Goal: Transaction & Acquisition: Purchase product/service

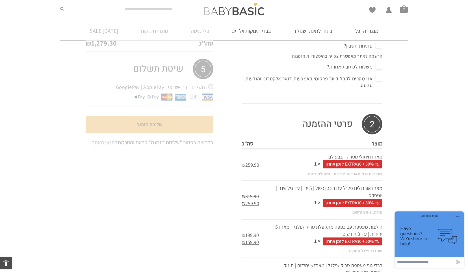
scroll to position [239, 0]
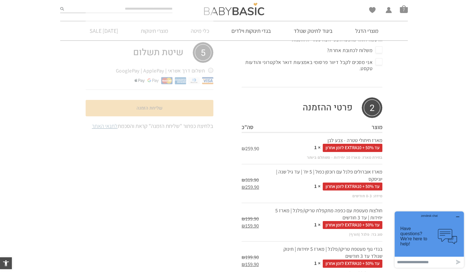
click at [342, 147] on span "עד 50% + EXTRA10 לזמן אחרון" at bounding box center [353, 148] width 60 height 8
click at [346, 142] on td "מארז חיתולי טטרה - צבע לבן עד 50% + EXTRA10 לזמן אחרון × 1 בחירת מארז: מארז 10 …" at bounding box center [327, 148] width 109 height 32
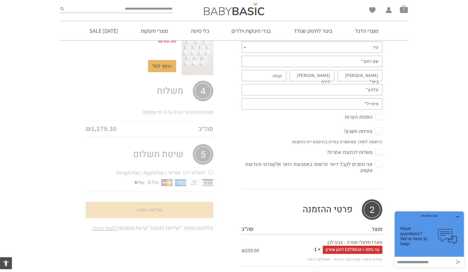
scroll to position [0, 0]
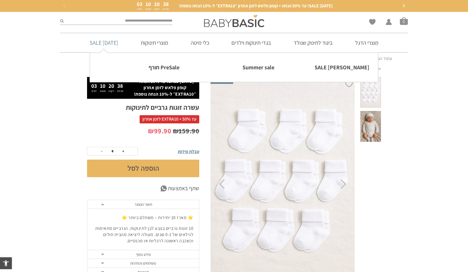
click at [101, 43] on link "[DATE] SALE" at bounding box center [104, 42] width 46 height 19
click at [348, 67] on link "[PERSON_NAME] SALE" at bounding box center [329, 67] width 81 height 12
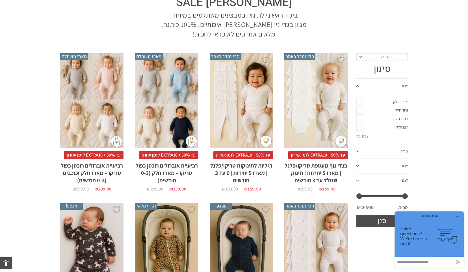
scroll to position [80, 0]
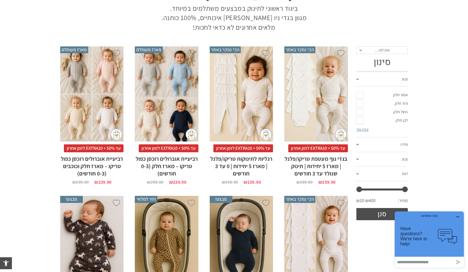
click at [324, 94] on div "x בחירת סוג בד טריקו (עונת מעבר/קיץ) פלנל (חורף)" at bounding box center [315, 93] width 63 height 95
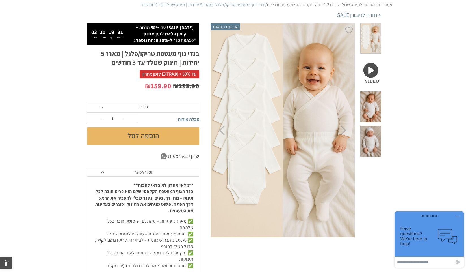
click at [153, 107] on span "סוג בד" at bounding box center [143, 107] width 112 height 11
click at [75, 57] on section "**********" at bounding box center [234, 214] width 468 height 383
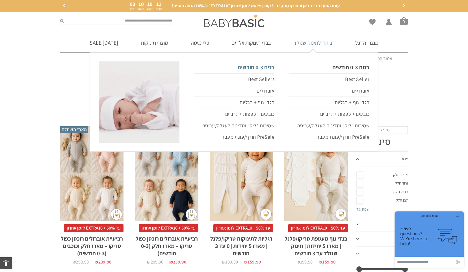
click at [260, 66] on link "בנים 0-3 חודשים" at bounding box center [234, 67] width 81 height 12
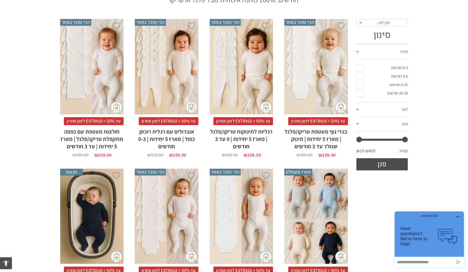
click at [323, 86] on div "x בחירת סוג בד טריקו (עונת מעבר/קיץ) פלנל (חורף)" at bounding box center [315, 66] width 63 height 95
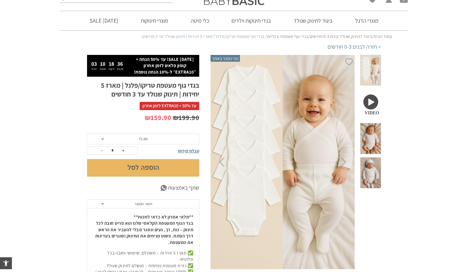
scroll to position [29, 0]
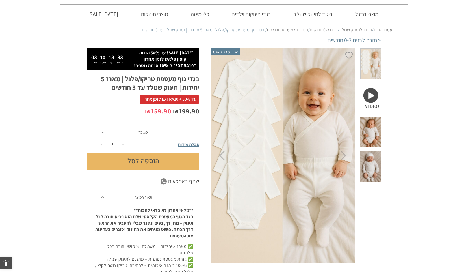
click at [153, 135] on span "סוג בד" at bounding box center [143, 132] width 112 height 11
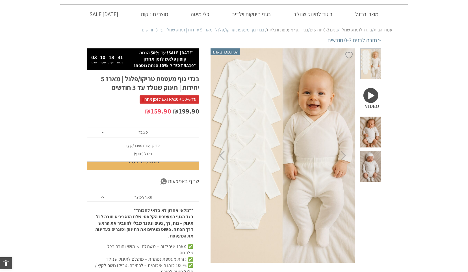
scroll to position [0, 0]
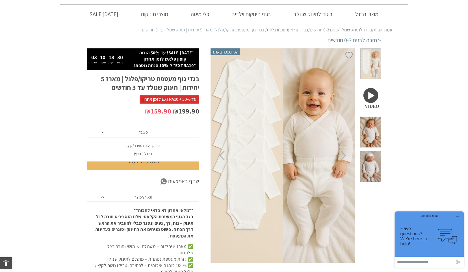
click at [144, 155] on div "פלנל (חורף)" at bounding box center [143, 153] width 112 height 5
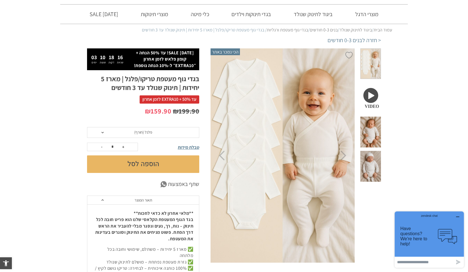
click at [144, 161] on button "הוספה לסל" at bounding box center [143, 164] width 112 height 18
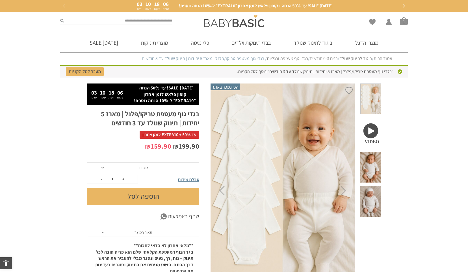
click at [146, 167] on span "סוג בד" at bounding box center [143, 167] width 9 height 5
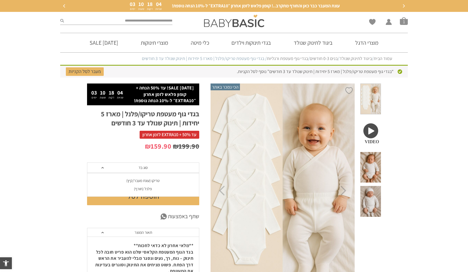
click at [151, 182] on div "טריקו (עונת מעבר/קיץ)" at bounding box center [143, 180] width 112 height 5
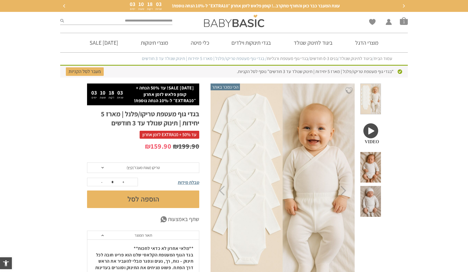
click at [155, 196] on button "הוספה לסל" at bounding box center [143, 199] width 112 height 18
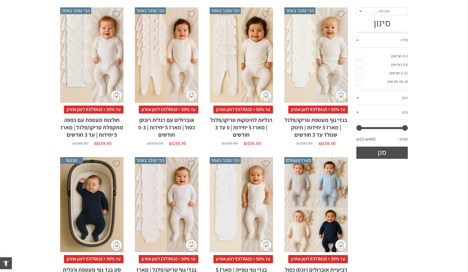
click at [243, 84] on div "x בחירת סוג בד טריקו (עונת מעבר/קיץ) פלנל (חורף)" at bounding box center [241, 54] width 63 height 95
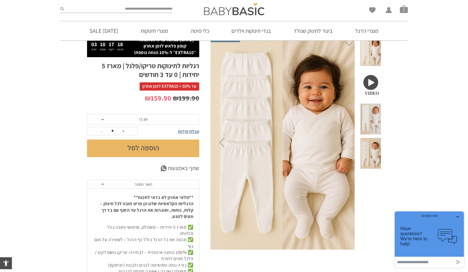
click at [178, 120] on span "סוג בד" at bounding box center [143, 119] width 112 height 11
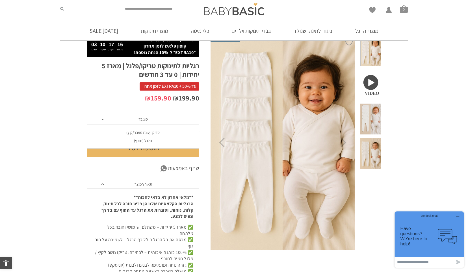
click at [154, 141] on div "פלנל (חורף)" at bounding box center [143, 140] width 112 height 5
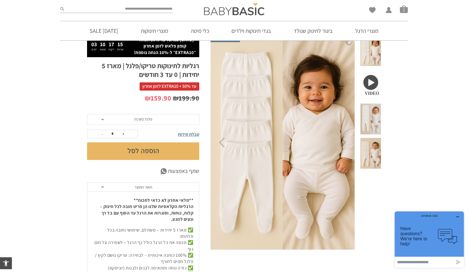
click at [158, 152] on button "הוספה לסל" at bounding box center [143, 151] width 112 height 18
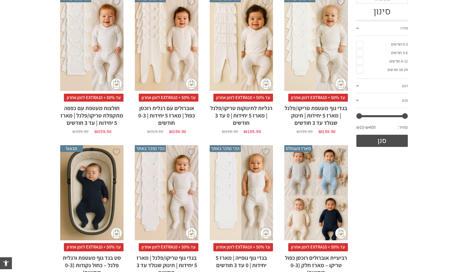
scroll to position [121, 0]
click at [170, 61] on div "x בחירת סוג בד טריקו (עונת מעבר/קיץ) פלנל (חורף)" at bounding box center [166, 42] width 63 height 95
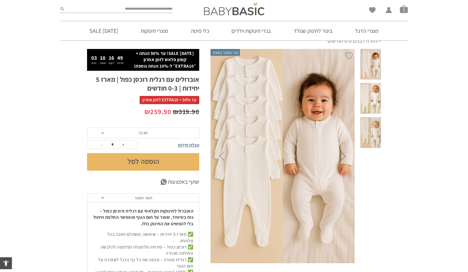
scroll to position [30, 0]
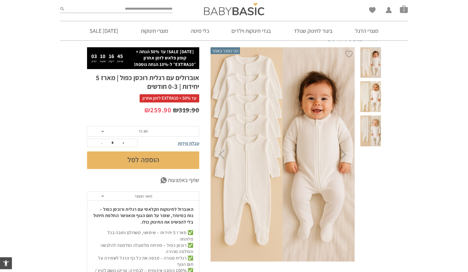
click at [130, 133] on span "סוג בד" at bounding box center [143, 131] width 112 height 11
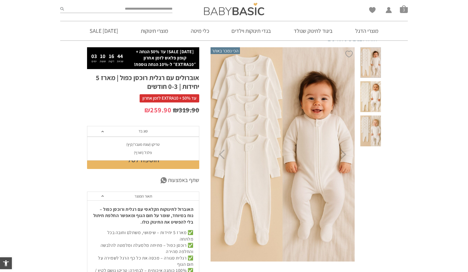
scroll to position [0, 0]
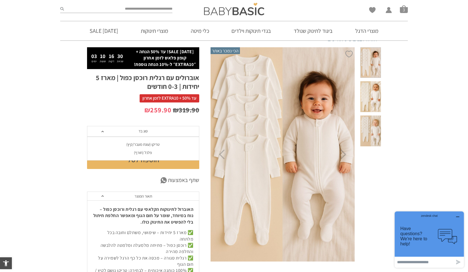
click at [106, 105] on p "₪ 319.90 המחיר המקורי היה: ₪319.90. ₪ 259.90 המחיר הנוכחי הוא: ₪259.90." at bounding box center [143, 110] width 112 height 10
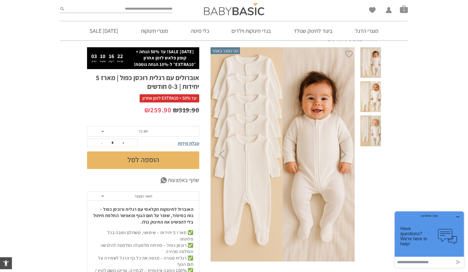
click at [126, 129] on span "סוג בד" at bounding box center [143, 131] width 112 height 11
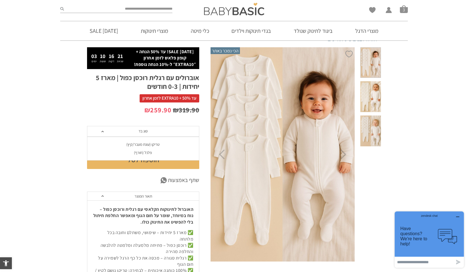
click at [137, 154] on div "פלנל (חורף)" at bounding box center [143, 152] width 112 height 5
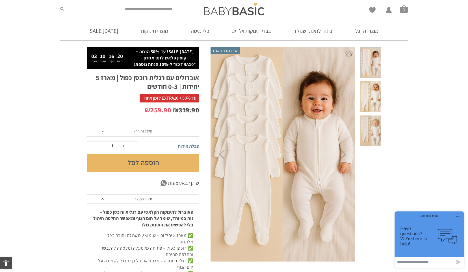
click at [143, 164] on button "הוספה לסל" at bounding box center [143, 163] width 112 height 18
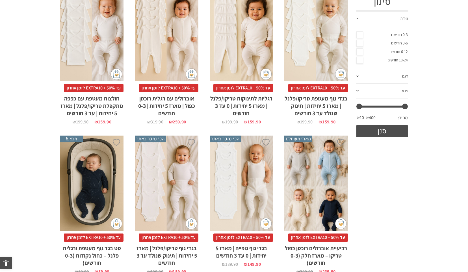
click at [97, 63] on div "x בחירת סוג בד טריקו (עונת מעבר/קיץ) פלנל (חורף)" at bounding box center [91, 33] width 63 height 95
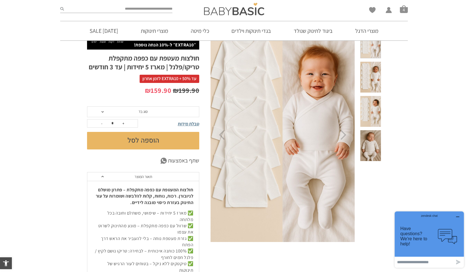
click at [157, 111] on span "סוג בד" at bounding box center [143, 111] width 112 height 11
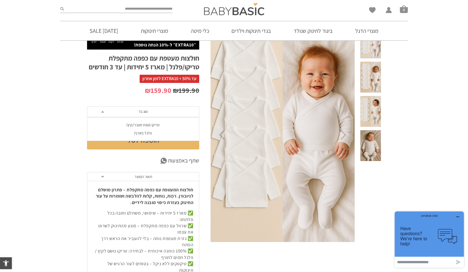
click at [156, 126] on div "טריקו (עונת מעבר/קיץ)" at bounding box center [143, 124] width 112 height 5
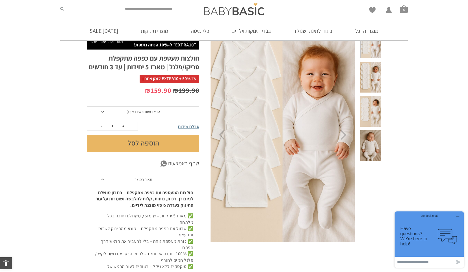
click at [160, 139] on button "הוספה לסל" at bounding box center [143, 144] width 112 height 18
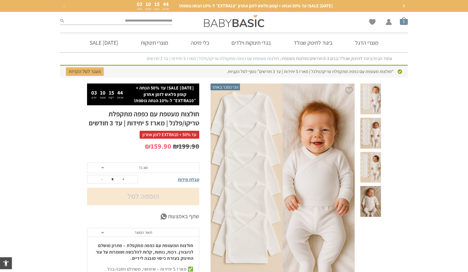
click at [405, 21] on span "סל קניות" at bounding box center [404, 21] width 8 height 8
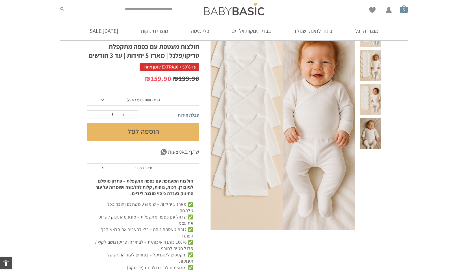
click at [403, 10] on span "סל קניות" at bounding box center [404, 9] width 8 height 8
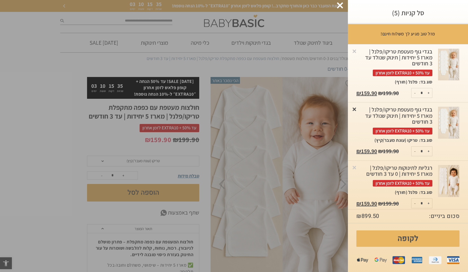
click at [355, 109] on link "×" at bounding box center [355, 109] width 6 height 6
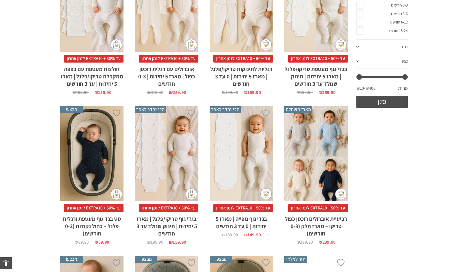
scroll to position [163, 0]
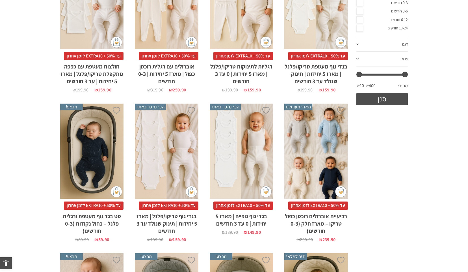
click at [176, 159] on div "x בחירת סוג בד טריקו (עונת מעבר/קיץ) פלנל (חורף)" at bounding box center [166, 150] width 63 height 95
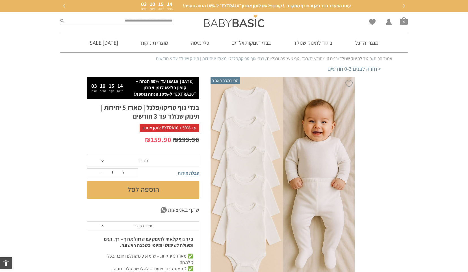
click at [176, 159] on span "סוג בד" at bounding box center [143, 160] width 112 height 11
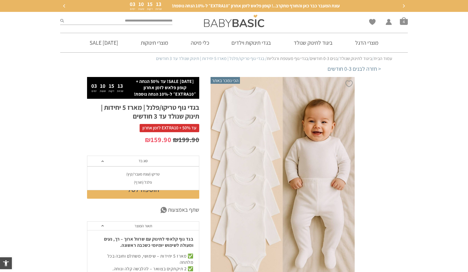
click at [147, 173] on div "טריקו (עונת מעבר/קיץ)" at bounding box center [143, 174] width 112 height 5
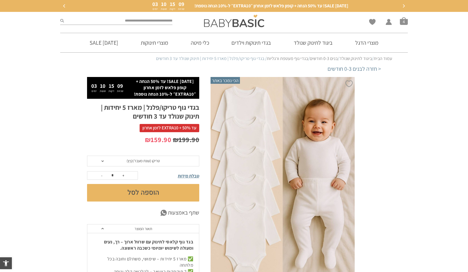
click at [154, 195] on button "הוספה לסל" at bounding box center [143, 193] width 112 height 18
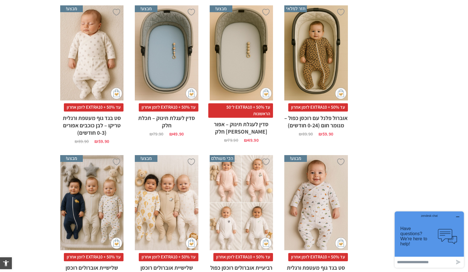
scroll to position [414, 0]
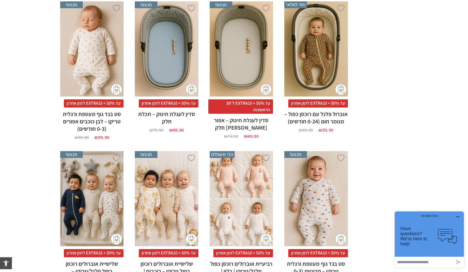
click at [182, 57] on div "x הוספה לסל" at bounding box center [166, 48] width 63 height 95
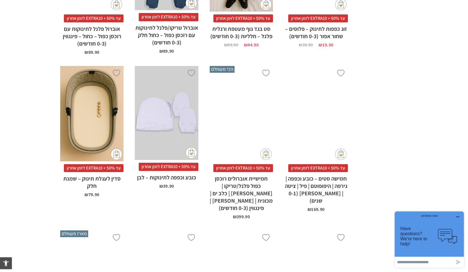
scroll to position [1419, 0]
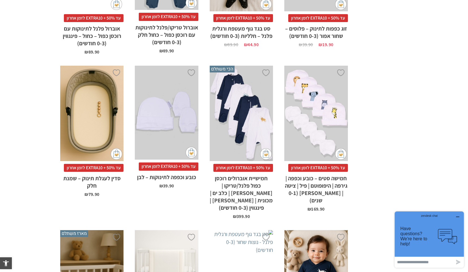
click at [90, 125] on div "x הוספה לסל" at bounding box center [91, 113] width 63 height 95
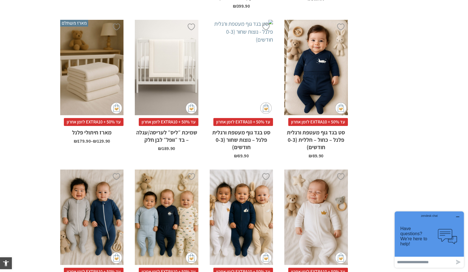
scroll to position [1637, 0]
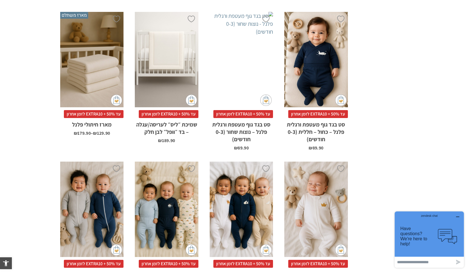
click at [97, 51] on div "x בחירת בחירת מארז מארז 3 יחידות מארז 6 יחידות - המשתלם ביותר" at bounding box center [91, 59] width 63 height 95
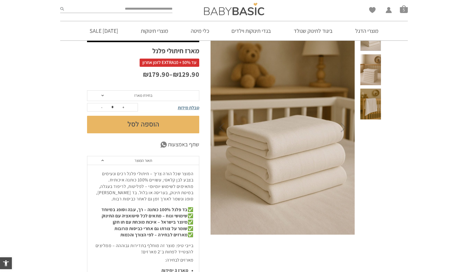
scroll to position [57, 0]
click at [124, 91] on span "בחירת מארז" at bounding box center [143, 95] width 112 height 11
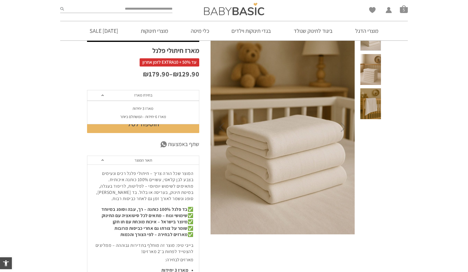
click at [135, 117] on div "מארז 6 יחידות - המשתלם ביותר" at bounding box center [143, 116] width 112 height 5
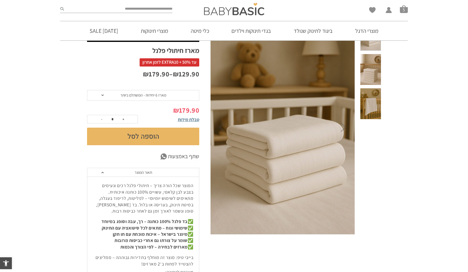
click at [143, 135] on button "הוספה לסל" at bounding box center [143, 136] width 112 height 18
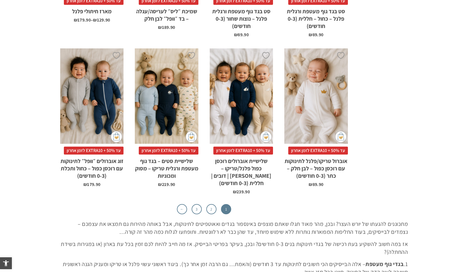
scroll to position [1751, 0]
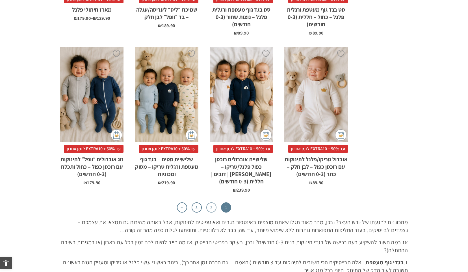
click at [213, 202] on link "2" at bounding box center [211, 207] width 10 height 10
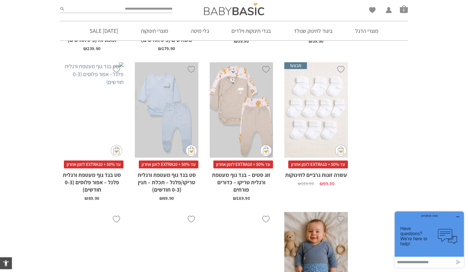
scroll to position [1094, 0]
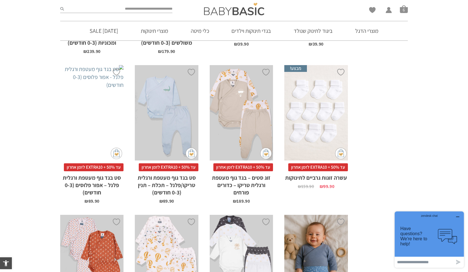
click at [313, 90] on div "x הוספה לסל" at bounding box center [315, 112] width 63 height 95
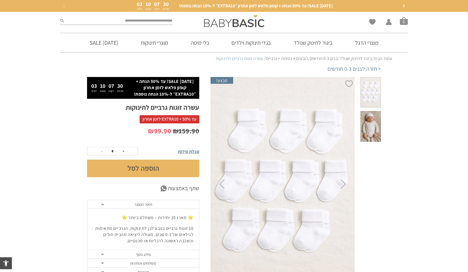
click at [164, 161] on button "הוספה לסל" at bounding box center [143, 168] width 112 height 18
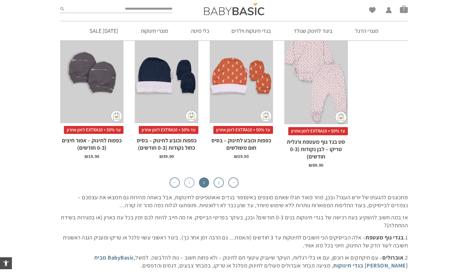
click at [190, 177] on link "3" at bounding box center [189, 182] width 10 height 10
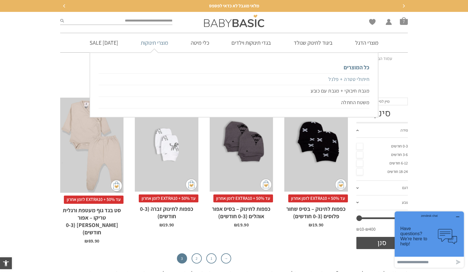
click at [364, 81] on link "חיתולי טטרה + פלנל" at bounding box center [234, 79] width 271 height 12
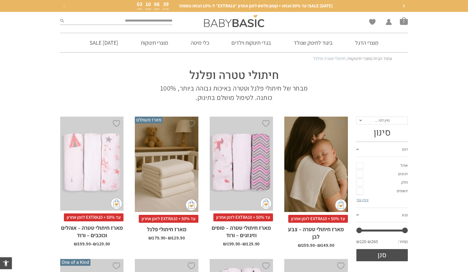
click at [323, 179] on div "x בחירת בחירת מארז מארז 5 יחידות מארז 10 יחידות - משתלם ביותר" at bounding box center [315, 163] width 63 height 95
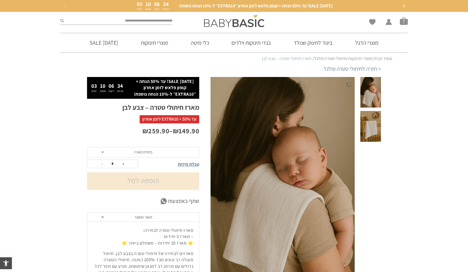
click at [175, 139] on div "₪ 149.90 – ₪ 259.90" at bounding box center [143, 136] width 112 height 21
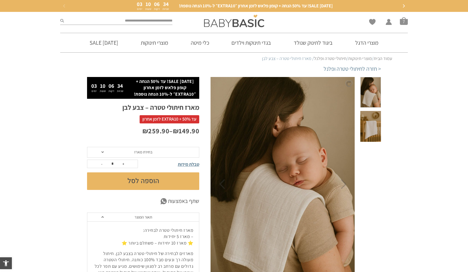
click at [173, 152] on span "בחירת מארז" at bounding box center [143, 152] width 112 height 11
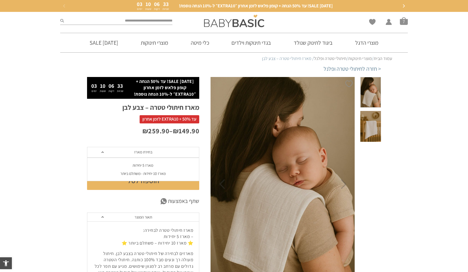
click at [165, 173] on div "מארז 10 יחידות - משתלם ביותר" at bounding box center [143, 173] width 112 height 5
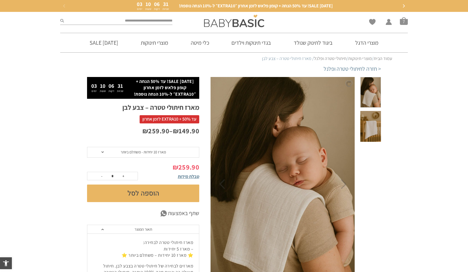
click at [161, 191] on button "הוספה לסל" at bounding box center [143, 193] width 112 height 18
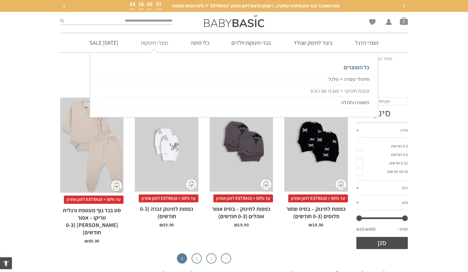
click at [360, 90] on link "מגבת חיבוקי + מגבת עם כובע" at bounding box center [234, 91] width 271 height 12
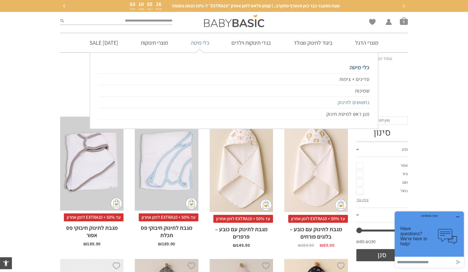
click at [361, 103] on link "נחשושים לתינוק" at bounding box center [234, 103] width 271 height 12
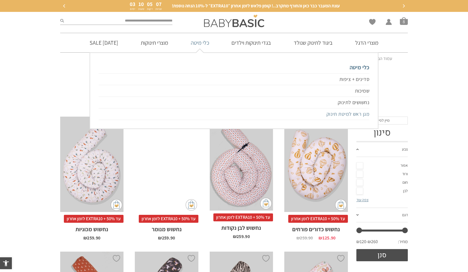
click at [353, 113] on link "מגן ראש למיטת תינוק" at bounding box center [234, 114] width 271 height 12
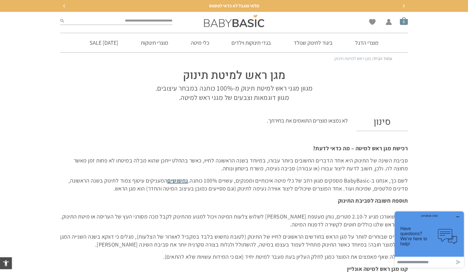
click at [403, 23] on span "סל קניות" at bounding box center [404, 21] width 8 height 8
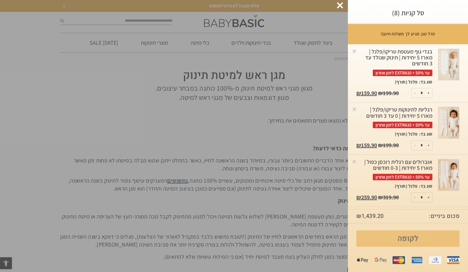
click at [406, 242] on link "לקופה" at bounding box center [407, 238] width 103 height 16
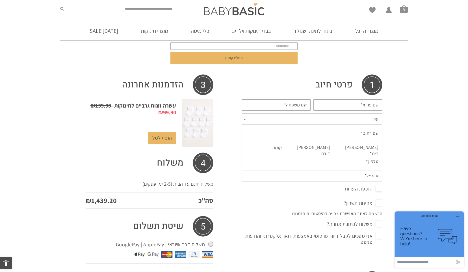
scroll to position [65, 0]
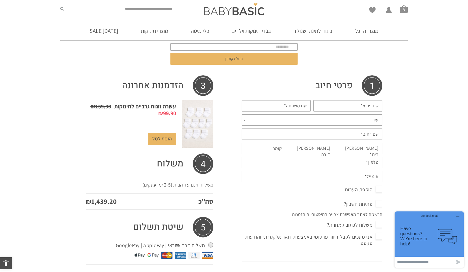
click at [343, 107] on input "שם פרטי *" at bounding box center [348, 105] width 69 height 11
type input "****"
type input "*****"
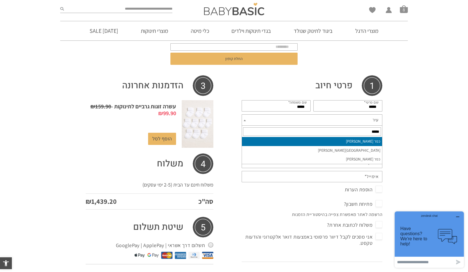
type input "*****"
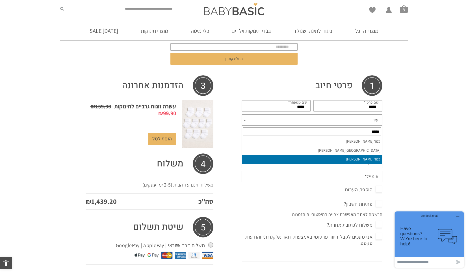
select select "**********"
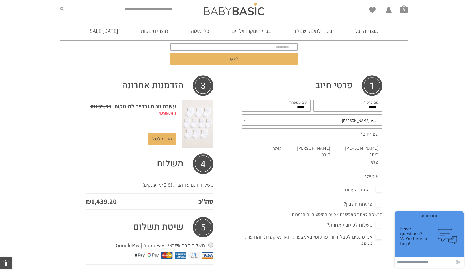
click at [358, 134] on input "שם רחוב *" at bounding box center [312, 133] width 141 height 11
type input "*****"
click at [364, 130] on abbr "*" at bounding box center [365, 130] width 2 height 5
click at [364, 130] on input "*****" at bounding box center [312, 133] width 141 height 11
click at [366, 147] on label "מס בית *" at bounding box center [357, 151] width 42 height 13
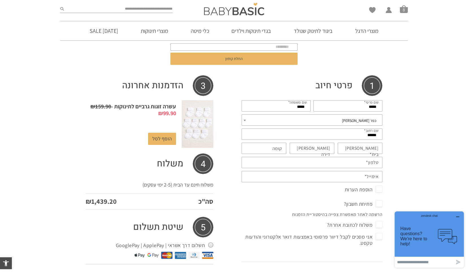
click at [366, 147] on input "מס בית *" at bounding box center [360, 147] width 45 height 11
type input "**"
click at [314, 149] on label "מס דירה (אופציונלי)" at bounding box center [309, 151] width 42 height 13
click at [314, 149] on input "מס דירה (אופציונלי)" at bounding box center [312, 147] width 45 height 11
type input "********"
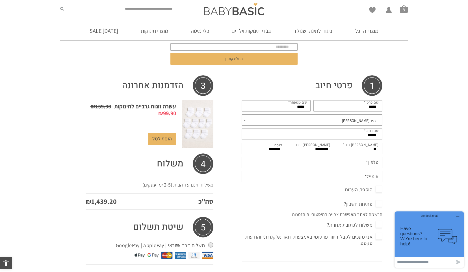
type input "********"
click at [350, 163] on input "טלפון *" at bounding box center [312, 162] width 141 height 11
click at [346, 166] on input "***" at bounding box center [312, 162] width 141 height 11
click at [377, 164] on input "***" at bounding box center [312, 162] width 141 height 11
click at [370, 164] on input "*****" at bounding box center [312, 162] width 141 height 11
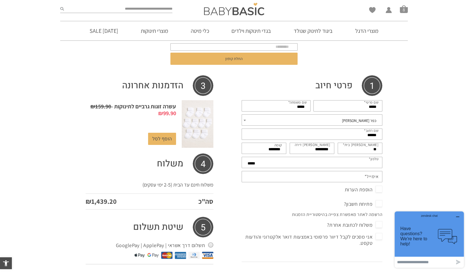
click at [370, 164] on input "*****" at bounding box center [312, 162] width 141 height 11
type input "**********"
click at [359, 177] on input "אימייל *" at bounding box center [312, 176] width 141 height 11
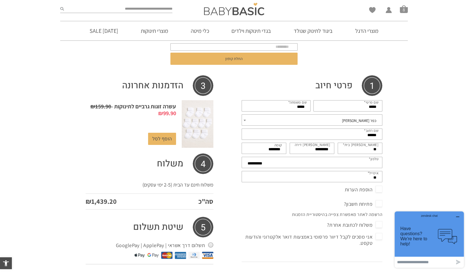
type input "*"
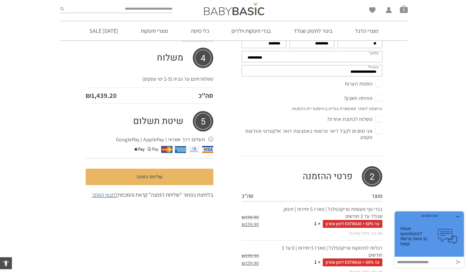
scroll to position [157, 0]
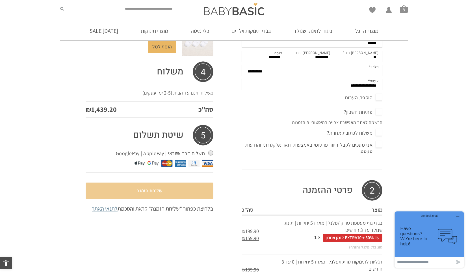
type input "**********"
click at [197, 194] on button "שליחת הזמנה" at bounding box center [150, 190] width 128 height 16
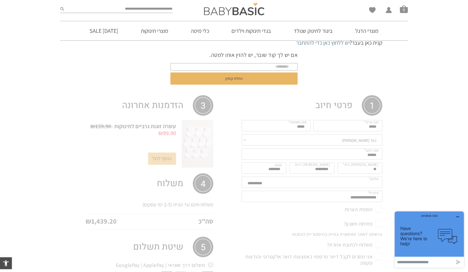
scroll to position [0, 0]
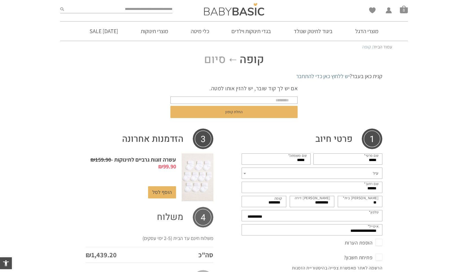
select select "**********"
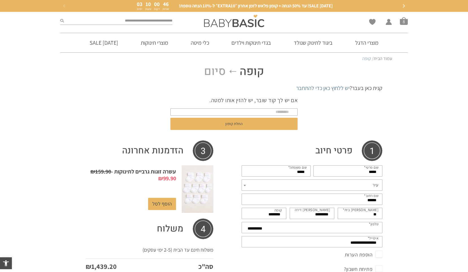
click at [250, 108] on form "אם יש לך קוד שובר, יש להזין אותו למטה. החלת קופון" at bounding box center [233, 114] width 127 height 44
click at [253, 114] on input "text" at bounding box center [233, 111] width 127 height 7
type input "*******"
click at [170, 118] on button "החלת קופון" at bounding box center [233, 124] width 127 height 12
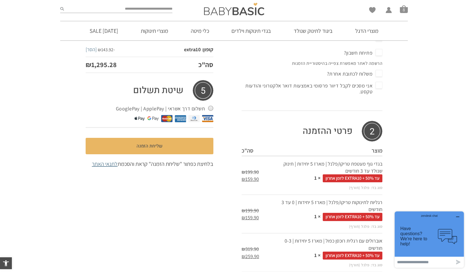
scroll to position [257, 0]
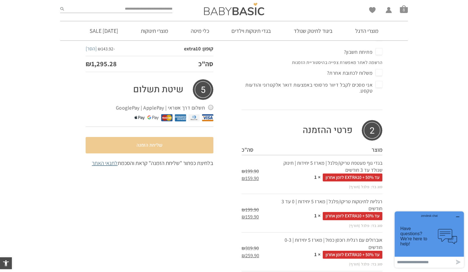
click at [161, 137] on button "שליחת הזמנה" at bounding box center [150, 145] width 128 height 16
